Goal: Register for event/course

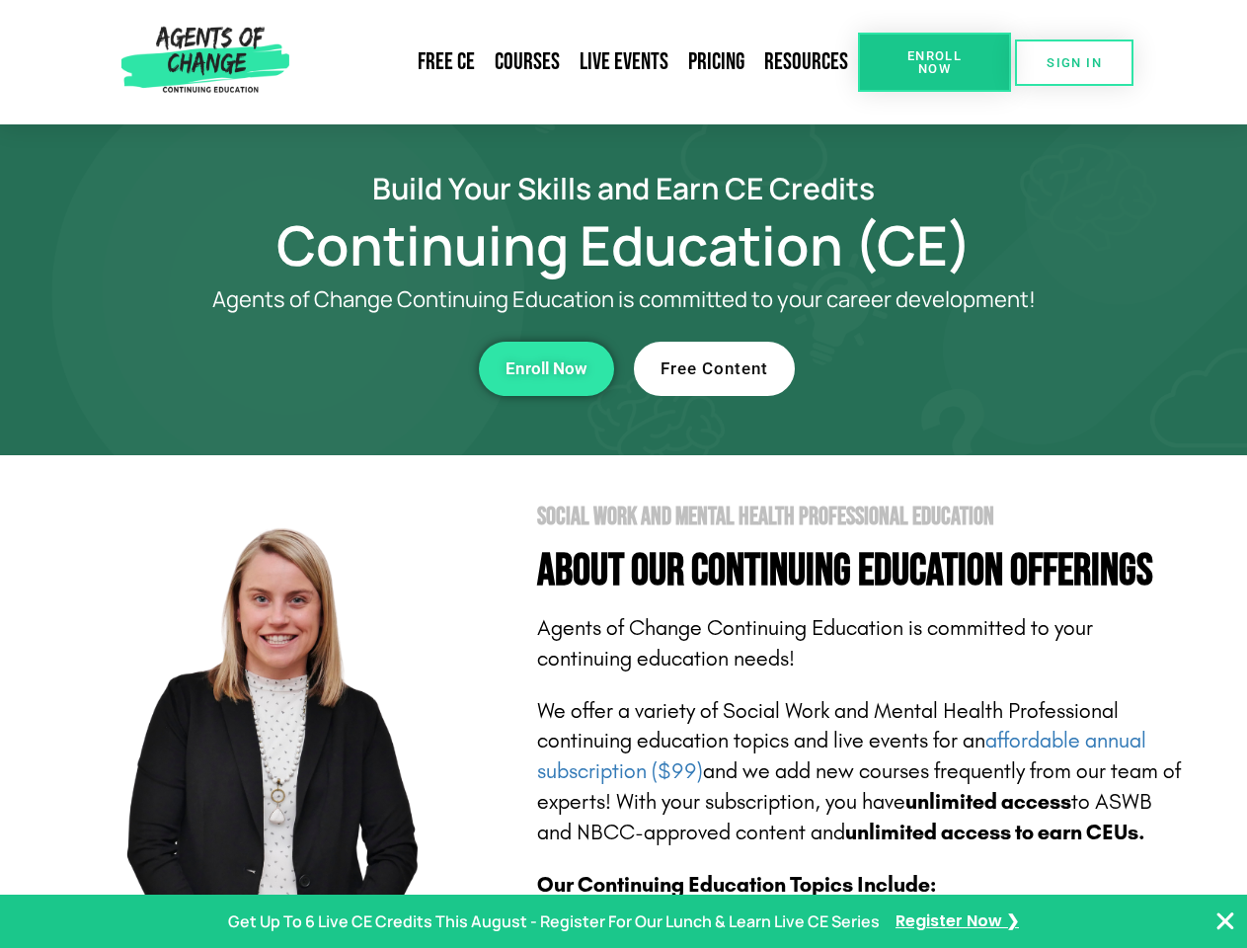
click at [623, 474] on section "Social Work and Mental Health Professional Education About Our Continuing Educa…" at bounding box center [623, 869] width 1247 height 829
click at [934, 62] on span "Enroll Now" at bounding box center [934, 62] width 90 height 26
click at [1074, 62] on span "SIGN IN" at bounding box center [1073, 62] width 55 height 13
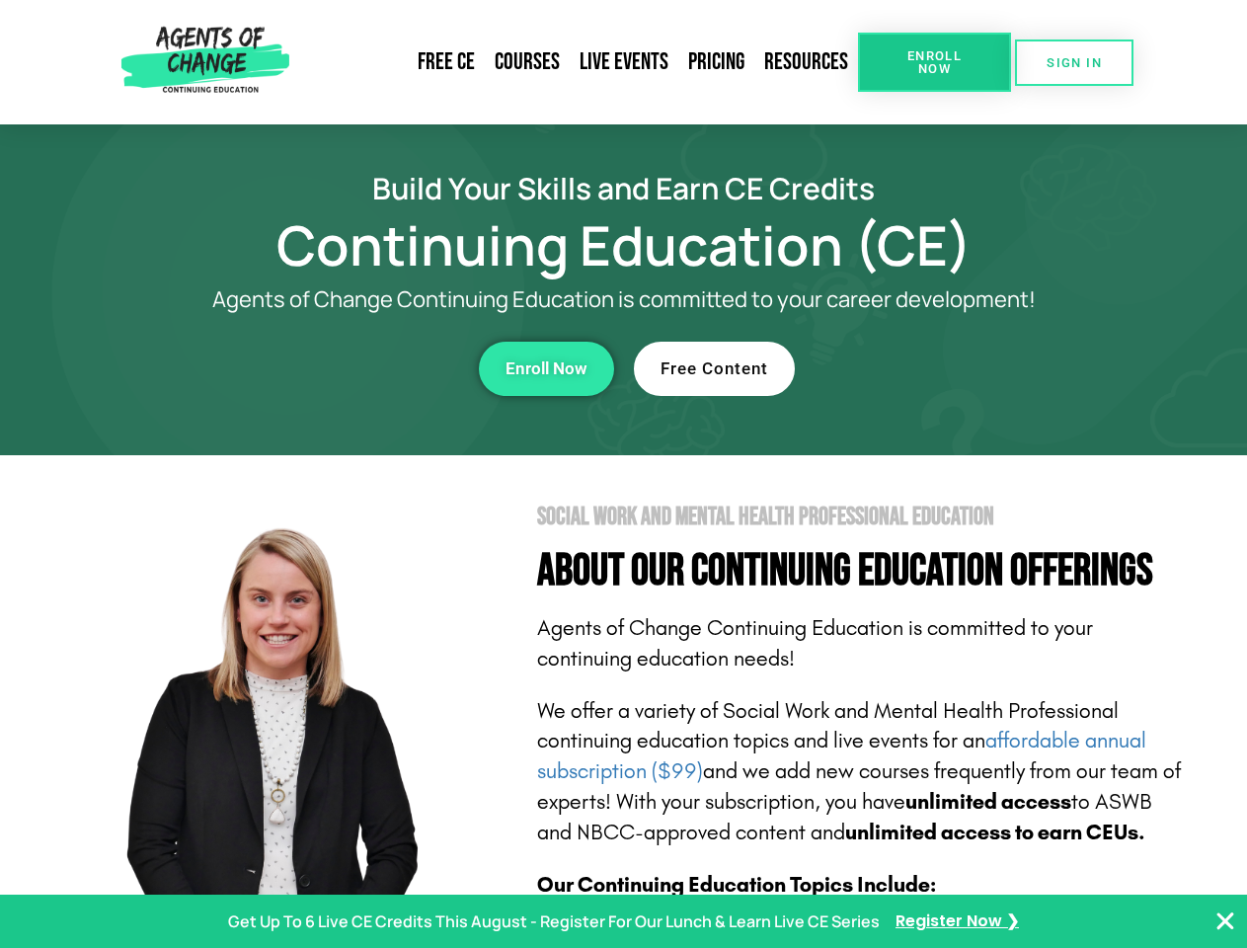
click at [343, 368] on div "Enroll Now" at bounding box center [342, 369] width 543 height 54
click at [546, 368] on span "Enroll Now" at bounding box center [546, 368] width 82 height 17
click at [905, 368] on div "Free Content" at bounding box center [905, 369] width 543 height 54
